Goal: Task Accomplishment & Management: Manage account settings

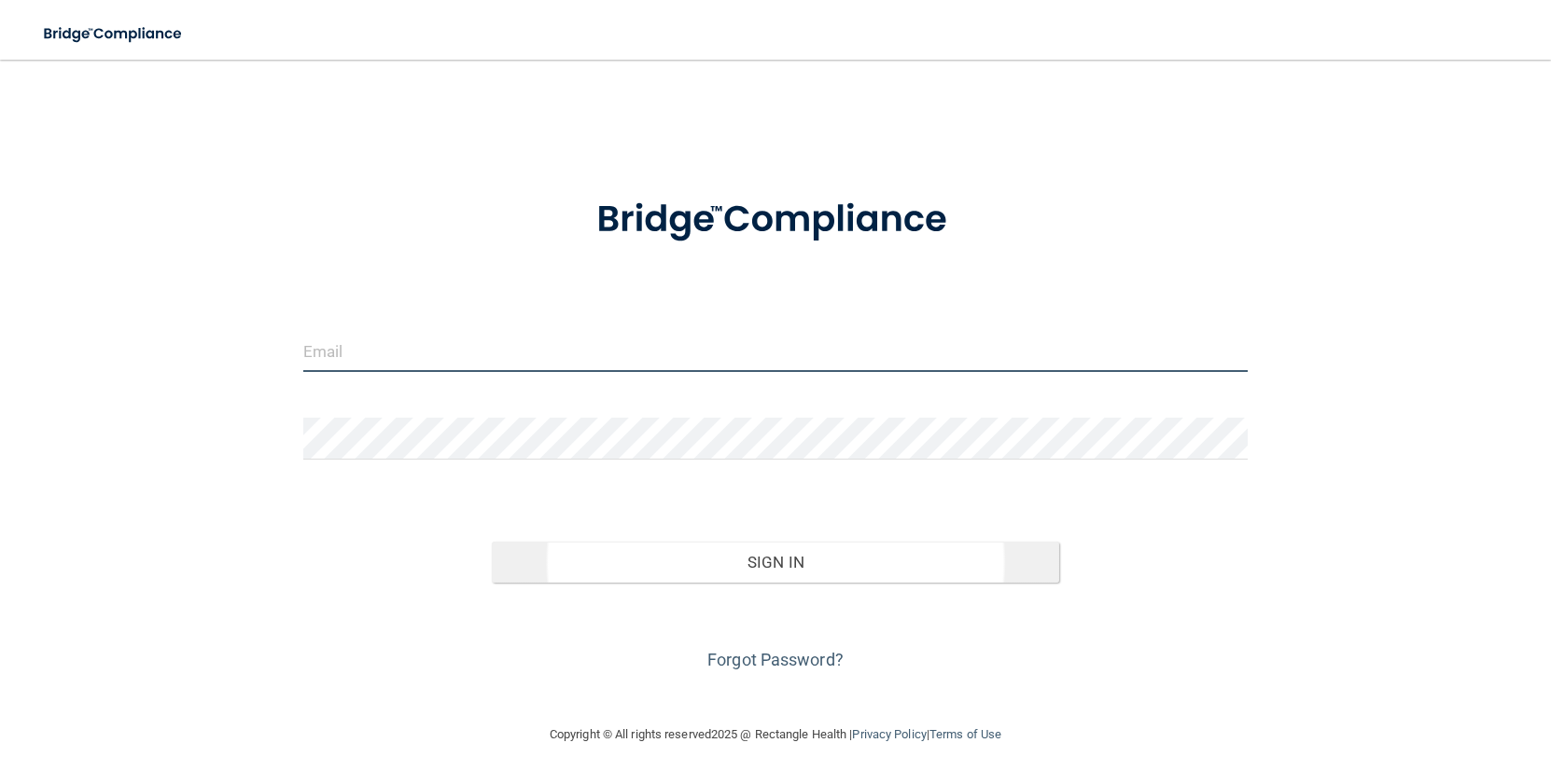
type input "[EMAIL_ADDRESS][DOMAIN_NAME]"
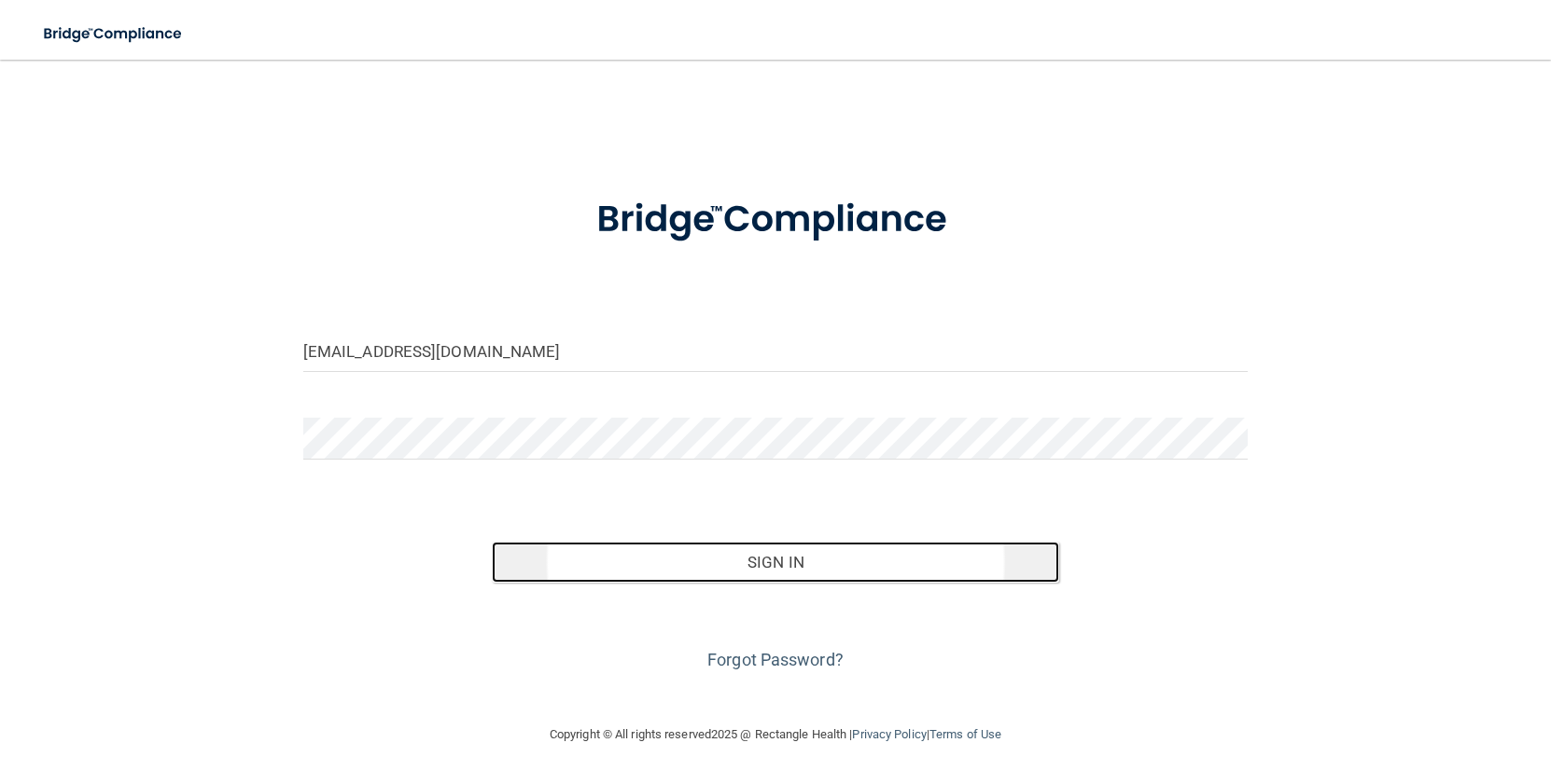
click at [909, 558] on button "Sign In" at bounding box center [776, 562] width 567 height 41
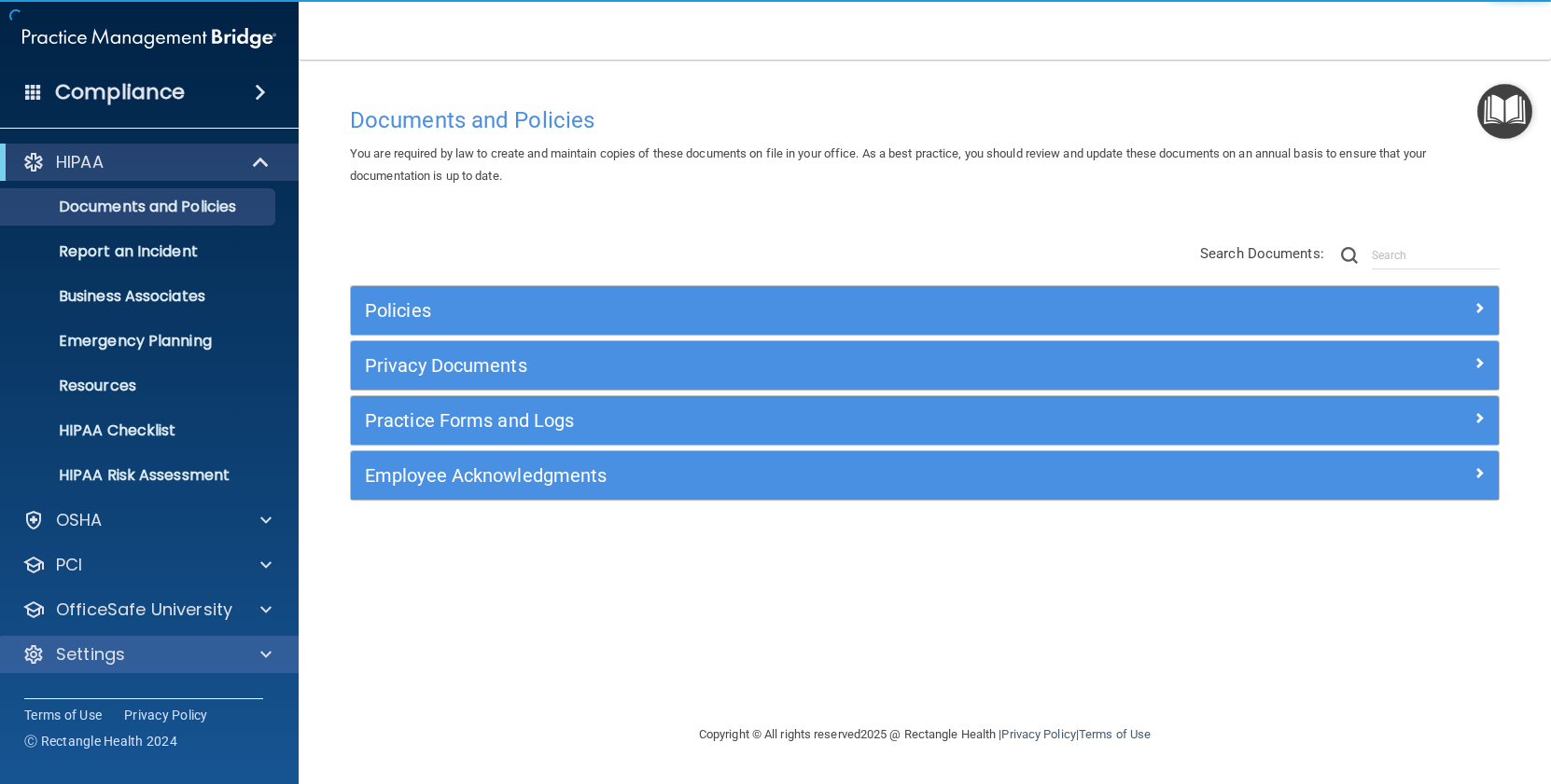
click at [167, 667] on div "Settings" at bounding box center [149, 654] width 299 height 37
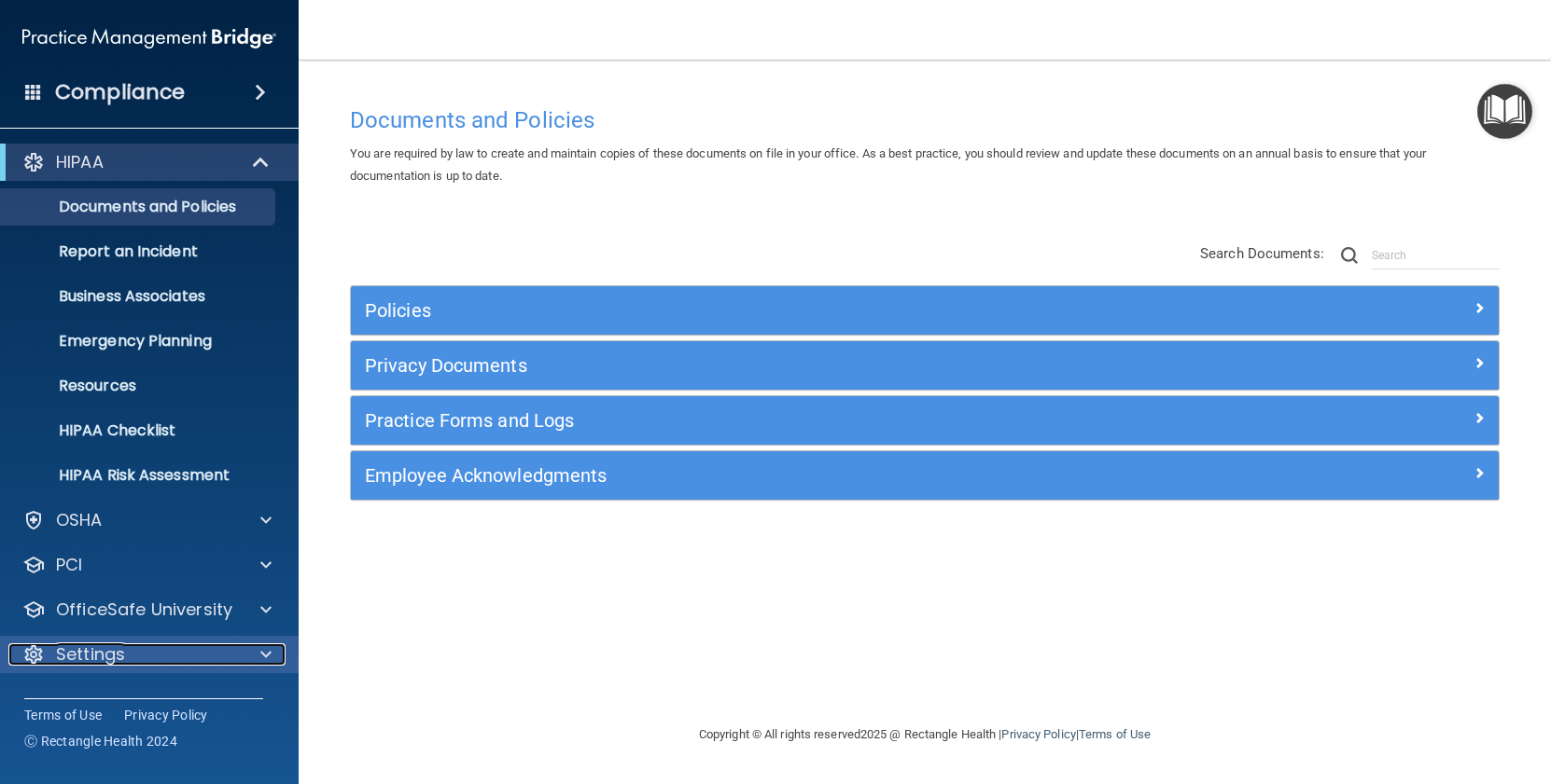
click at [259, 661] on div at bounding box center [263, 654] width 47 height 22
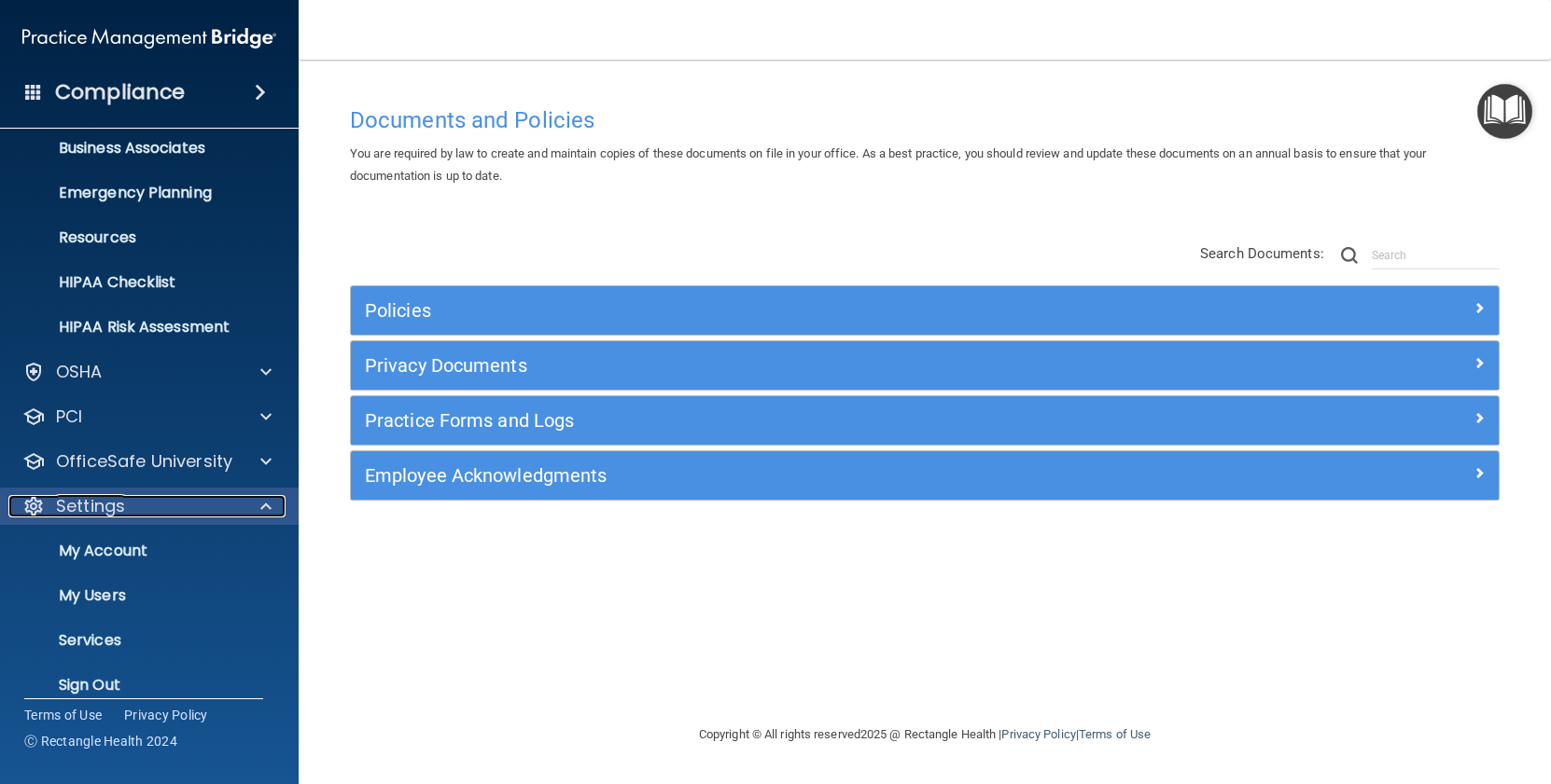
scroll to position [168, 0]
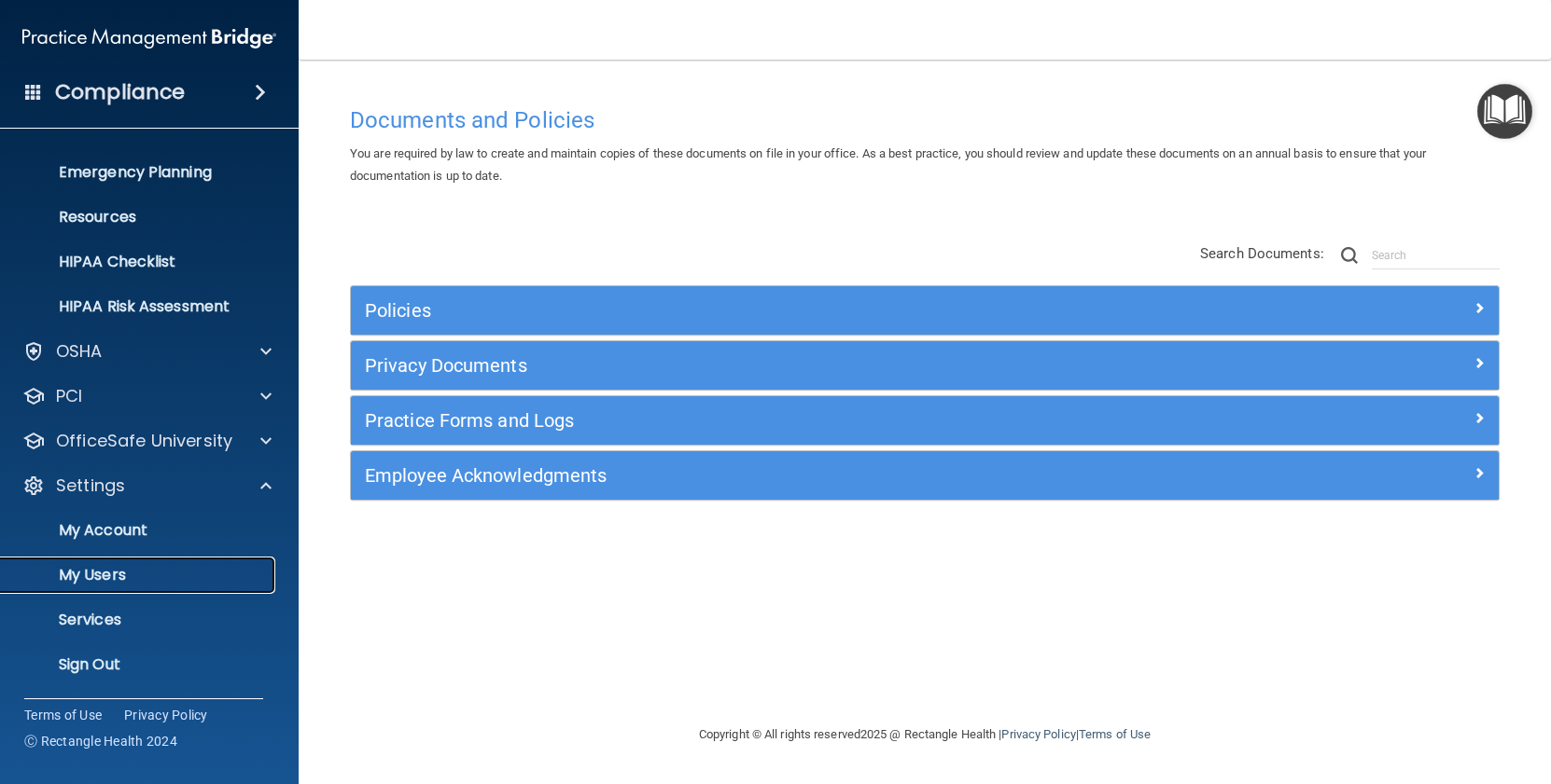
click at [165, 567] on p "My Users" at bounding box center [138, 575] width 254 height 19
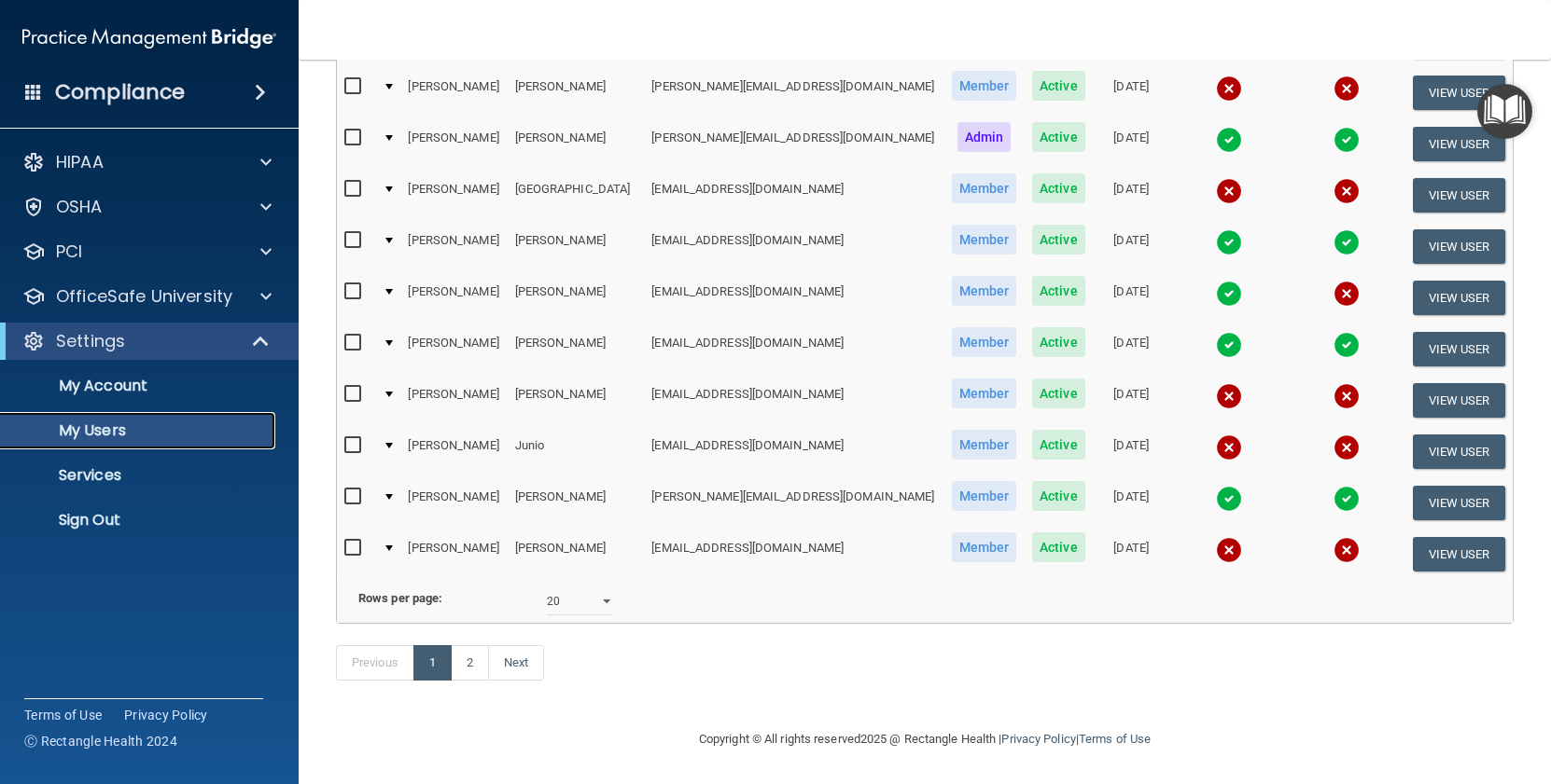
scroll to position [745, 0]
click at [568, 596] on select "10 20 30 40 all" at bounding box center [580, 601] width 66 height 28
select select "40"
click at [547, 587] on select "10 20 30 40 all" at bounding box center [580, 601] width 66 height 28
select select "40"
